Goal: Browse casually: Explore the website without a specific task or goal

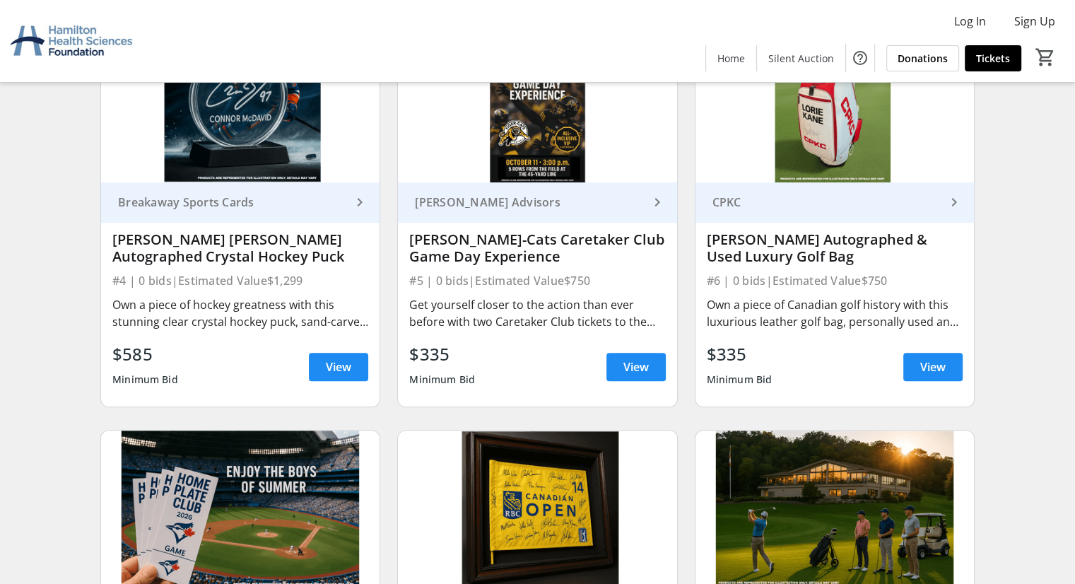
scroll to position [588, 0]
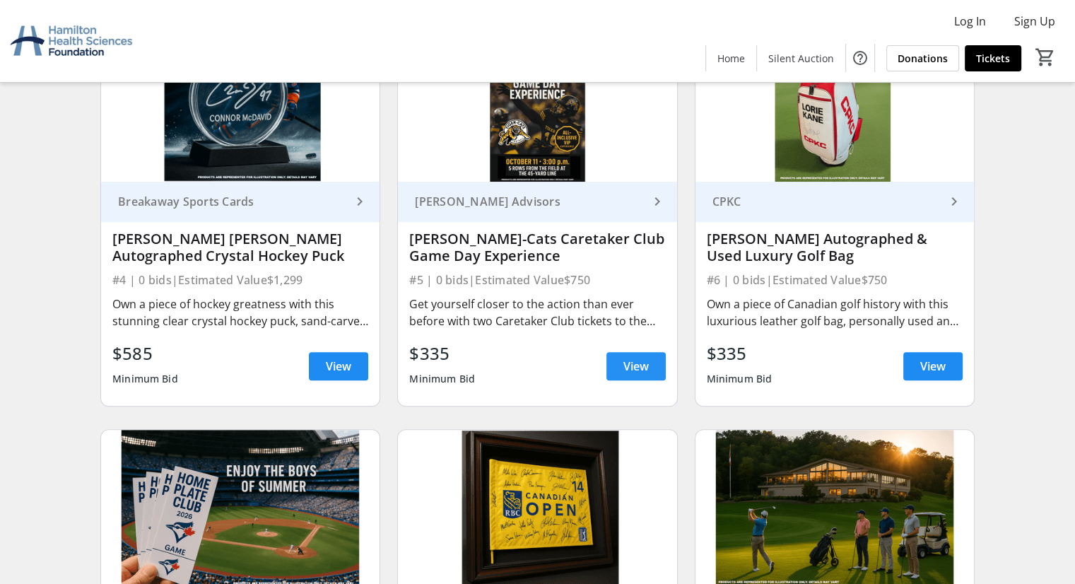
click at [637, 366] on span "View" at bounding box center [635, 366] width 25 height 17
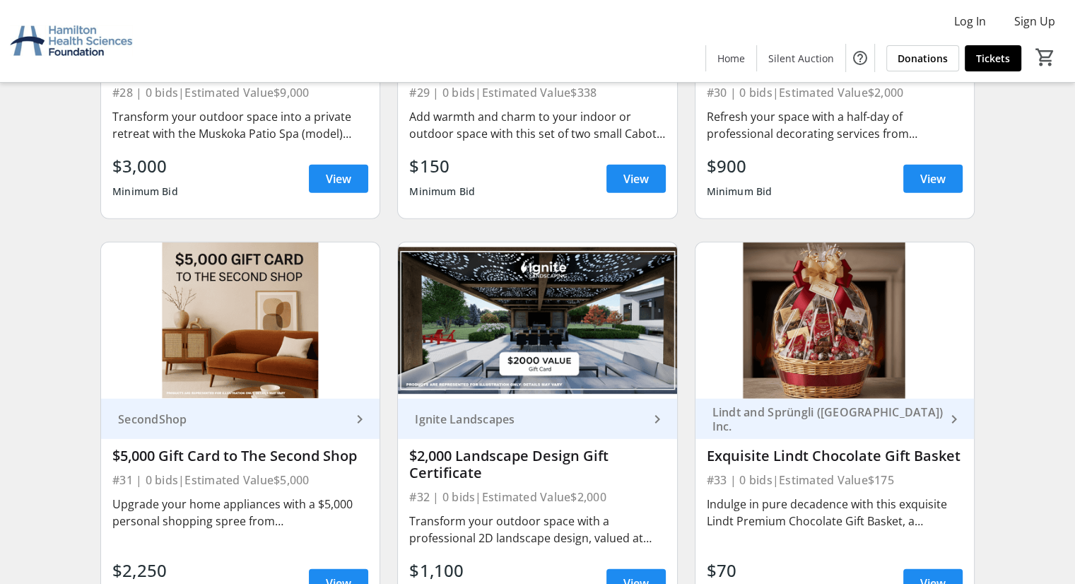
scroll to position [4077, 0]
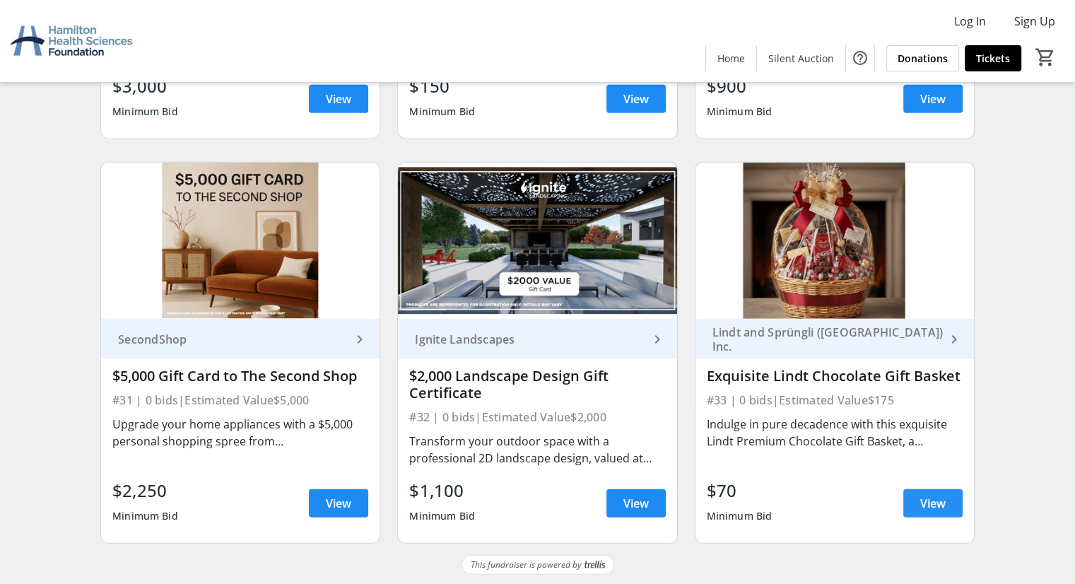
click at [930, 498] on span "View" at bounding box center [932, 503] width 25 height 17
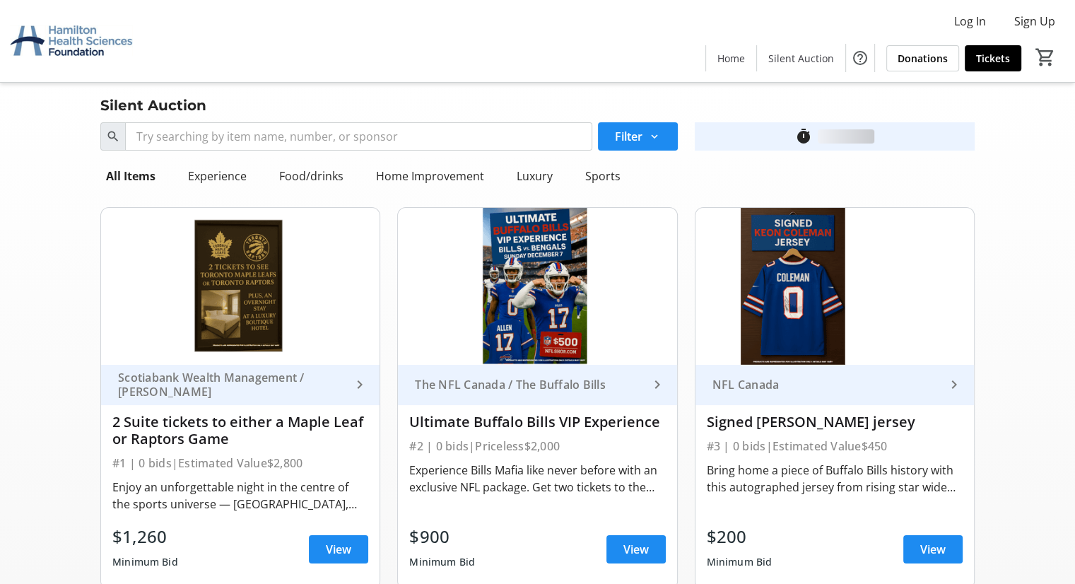
scroll to position [4077, 0]
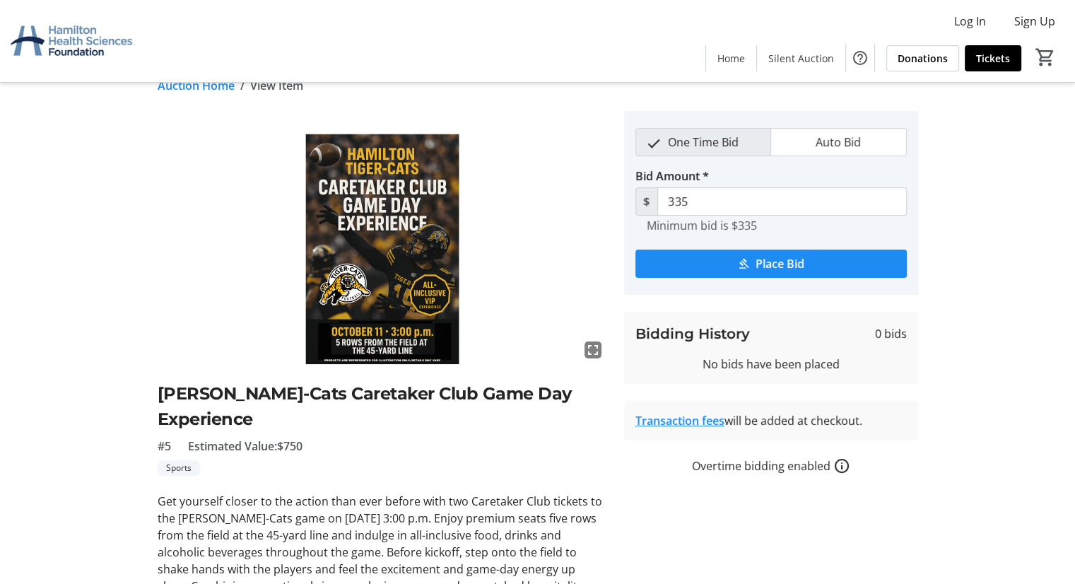
scroll to position [23, 0]
